Goal: Transaction & Acquisition: Obtain resource

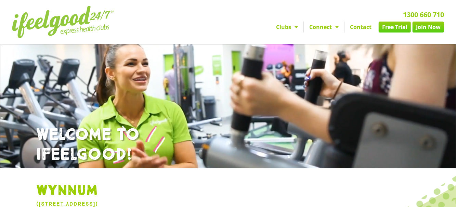
click at [290, 27] on link "Clubs" at bounding box center [287, 27] width 33 height 11
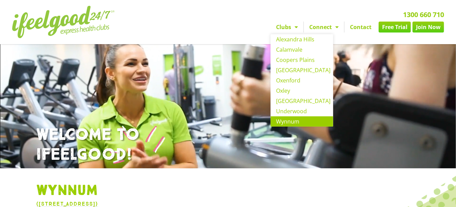
click at [334, 28] on span "Menu" at bounding box center [335, 27] width 7 height 12
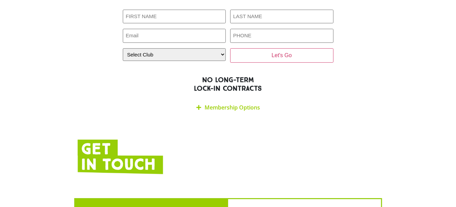
scroll to position [1153, 0]
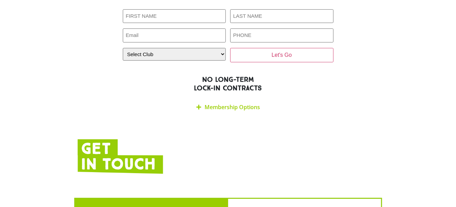
click at [242, 103] on link "Membership Options" at bounding box center [232, 107] width 55 height 8
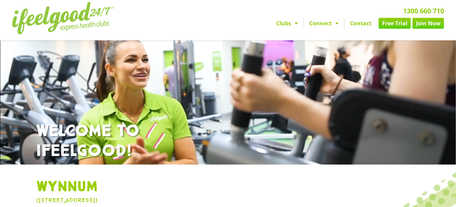
scroll to position [0, 0]
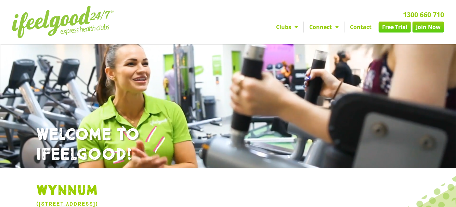
click at [392, 29] on link "Free Trial" at bounding box center [395, 27] width 32 height 11
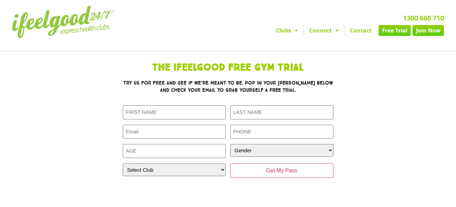
click at [294, 27] on span "Menu" at bounding box center [294, 30] width 7 height 12
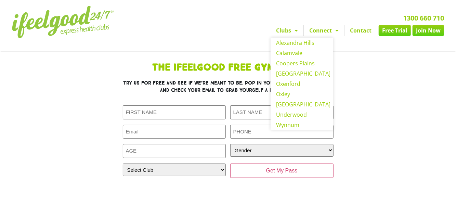
click at [339, 65] on h1 "The IfeelGood Free Gym Trial" at bounding box center [228, 68] width 301 height 10
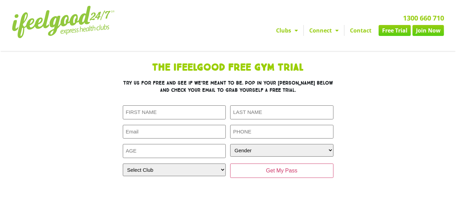
click at [333, 29] on span "Menu" at bounding box center [335, 30] width 7 height 12
click at [380, 80] on div "The IfeelGood Free Gym Trial Try us for free and see if we’re meant to be. Pop …" at bounding box center [228, 127] width 308 height 135
